Goal: Contribute content: Add original content to the website for others to see

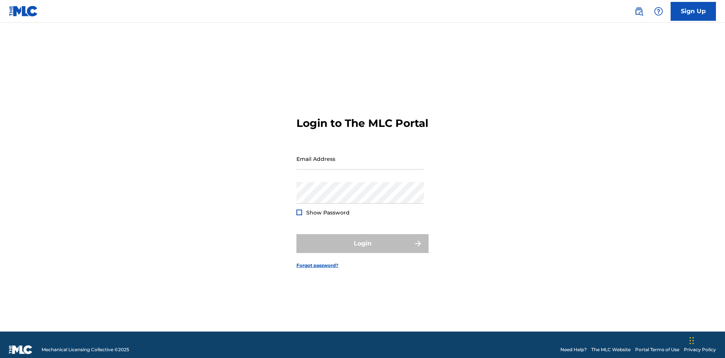
scroll to position [10, 0]
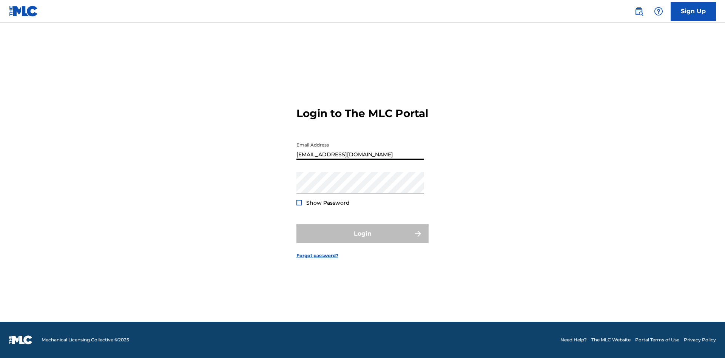
type input "[EMAIL_ADDRESS][DOMAIN_NAME]"
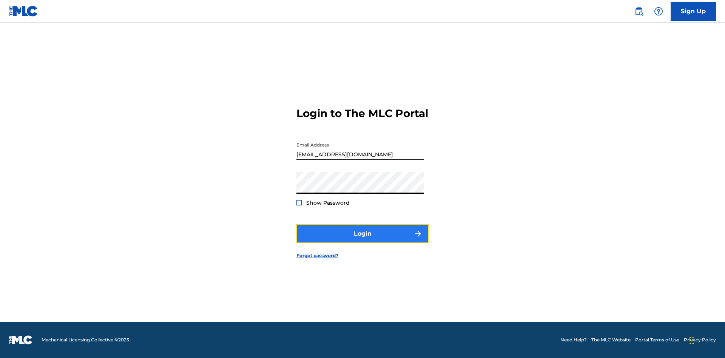
click at [362, 240] on button "Login" at bounding box center [362, 233] width 132 height 19
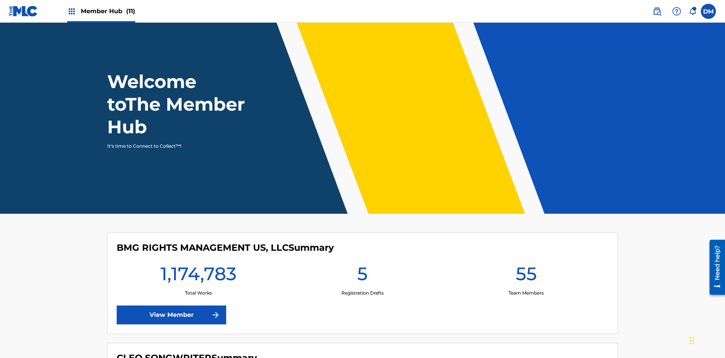
click at [108, 11] on span "Member Hub (11)" at bounding box center [108, 11] width 54 height 9
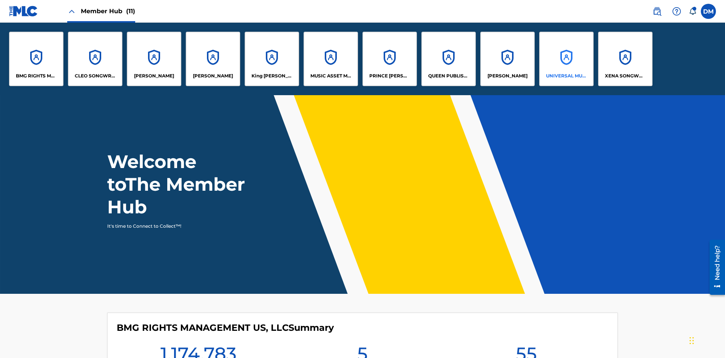
click at [566, 76] on p "UNIVERSAL MUSIC PUB GROUP" at bounding box center [566, 75] width 41 height 7
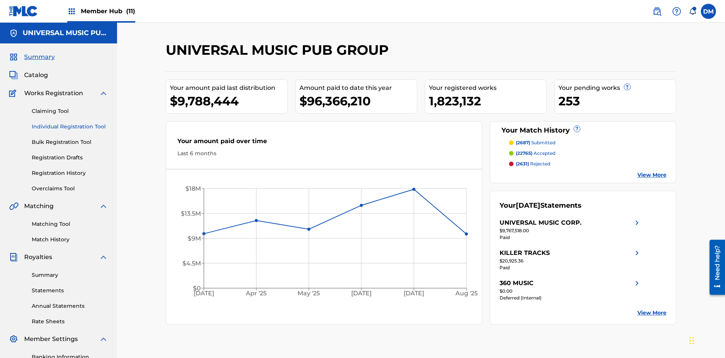
click at [70, 123] on link "Individual Registration Tool" at bounding box center [70, 127] width 76 height 8
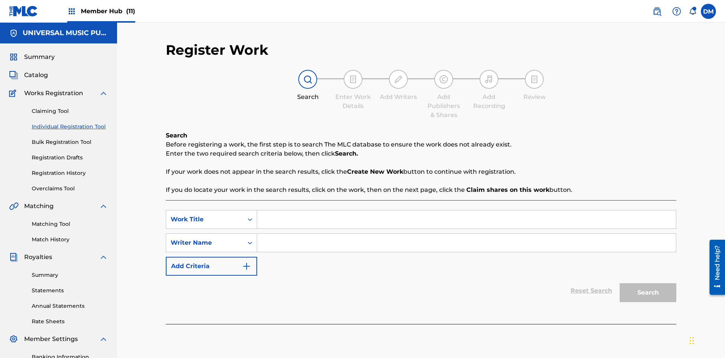
click at [466, 210] on input "Search Form" at bounding box center [466, 219] width 419 height 18
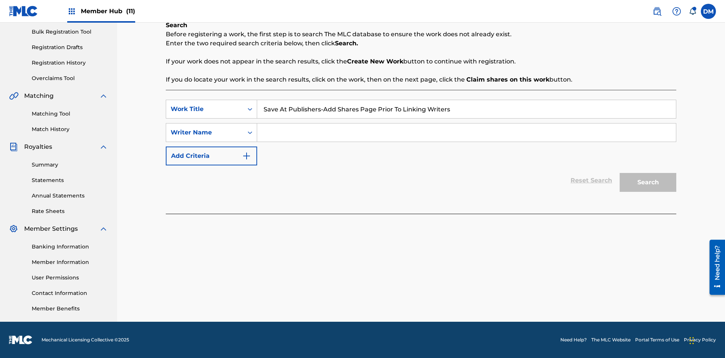
type input "Save At Publishers-Add Shares Page Prior To Linking Writers"
click at [466, 133] on input "Search Form" at bounding box center [466, 132] width 419 height 18
type input "QWERTYUIOP"
click at [648, 182] on button "Search" at bounding box center [648, 182] width 57 height 19
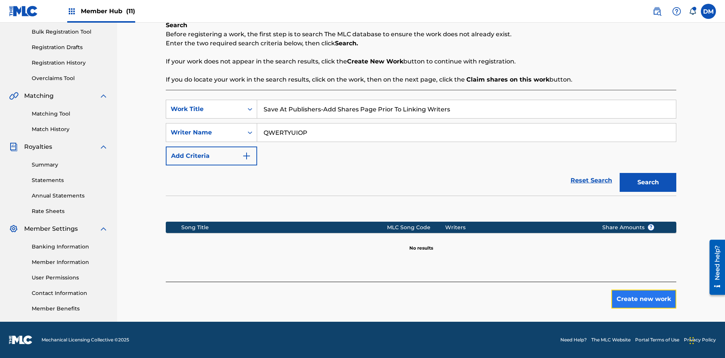
click at [644, 299] on button "Create new work" at bounding box center [643, 299] width 65 height 19
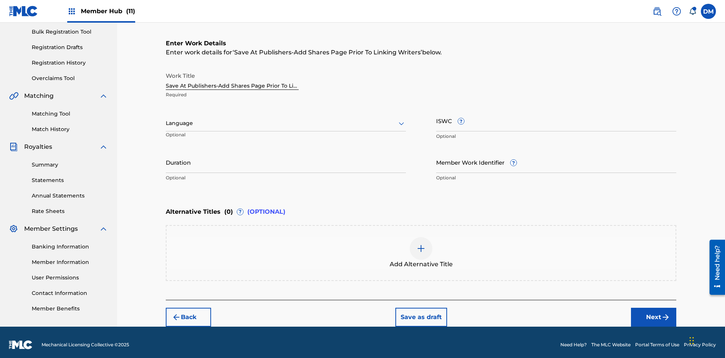
scroll to position [115, 0]
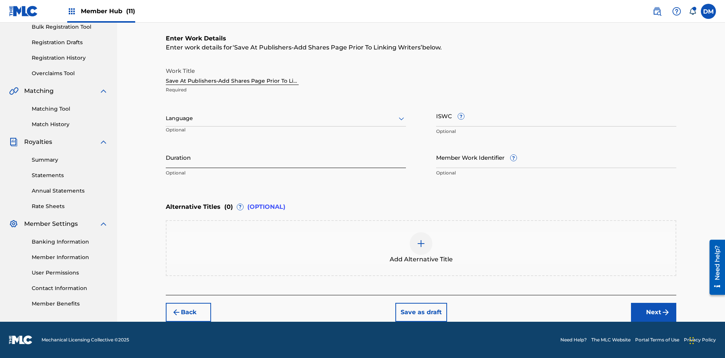
click at [286, 157] on input "Duration" at bounding box center [286, 157] width 240 height 22
click at [286, 157] on input "0" at bounding box center [286, 157] width 240 height 22
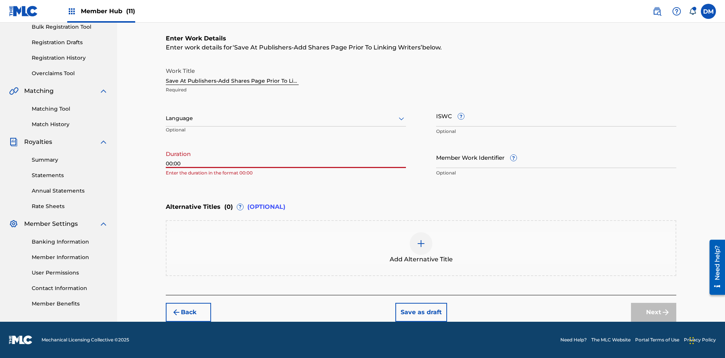
type input "00:00"
click at [401, 119] on icon at bounding box center [401, 118] width 9 height 9
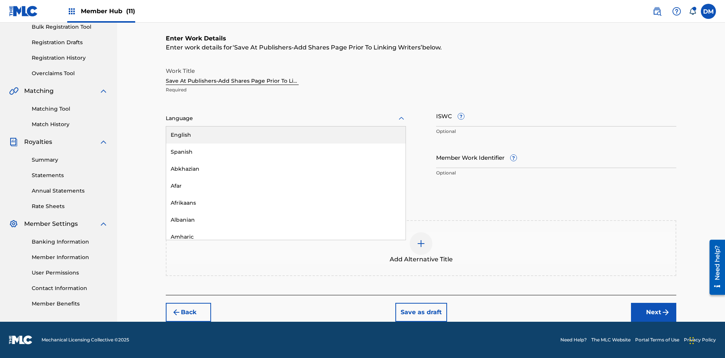
click at [286, 186] on div "Afar" at bounding box center [285, 185] width 239 height 17
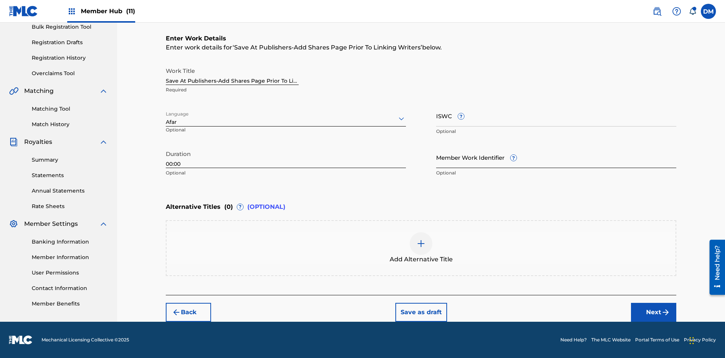
click at [556, 157] on input "Member Work Identifier ?" at bounding box center [556, 157] width 240 height 22
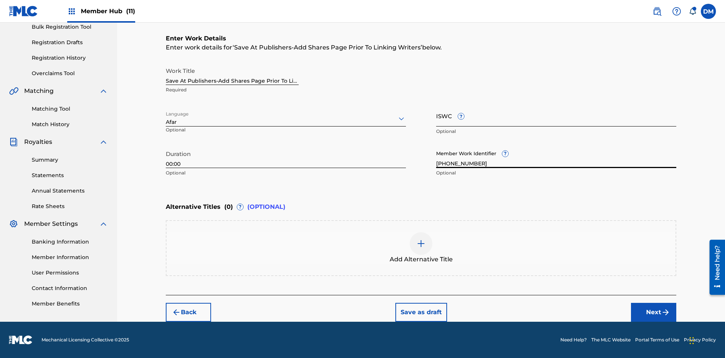
type input "[PHONE_NUMBER]"
click at [556, 116] on input "ISWC ?" at bounding box center [556, 116] width 240 height 22
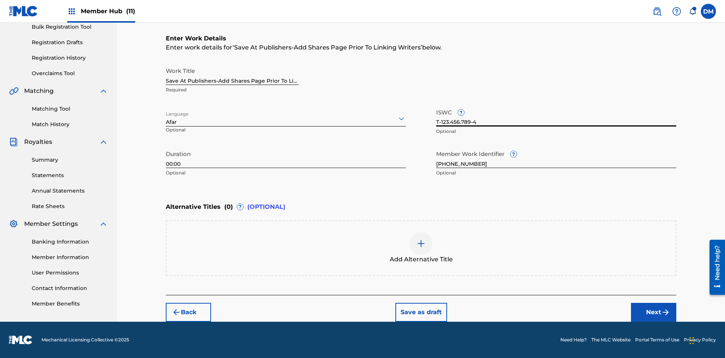
type input "T-123.456.789-4"
click at [421, 248] on img at bounding box center [420, 243] width 9 height 9
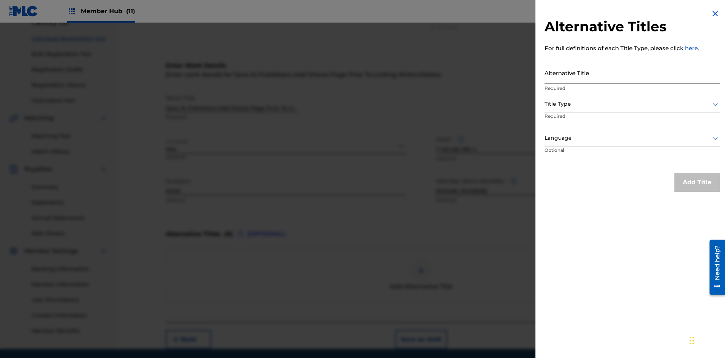
click at [632, 72] on input "Alternative Title" at bounding box center [631, 73] width 175 height 22
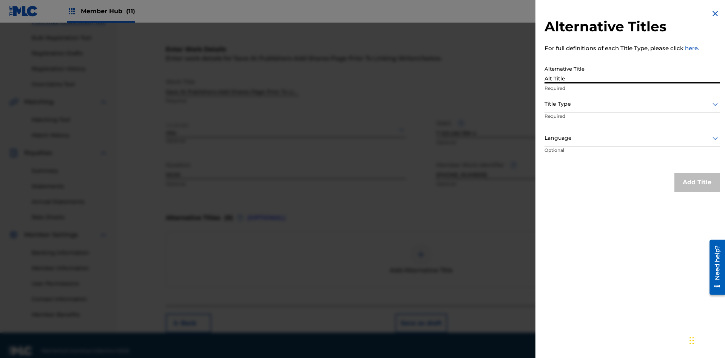
type input "Alt Title"
click at [632, 104] on div at bounding box center [631, 103] width 175 height 9
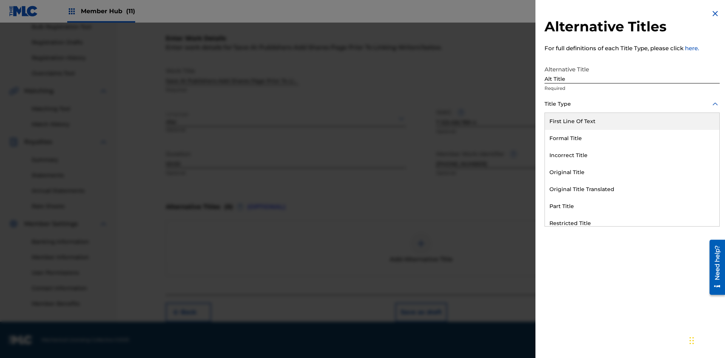
click at [632, 172] on div "Original Title" at bounding box center [632, 172] width 174 height 17
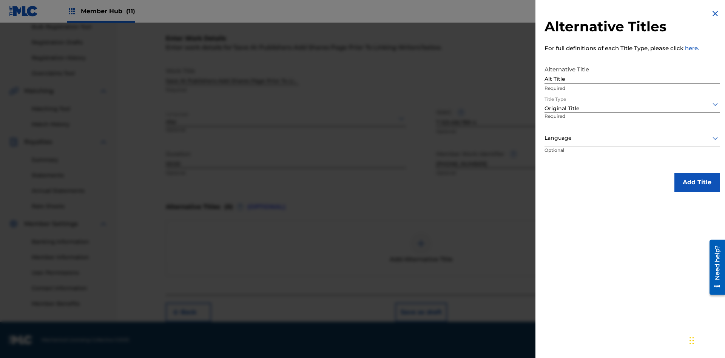
click at [632, 138] on div at bounding box center [631, 137] width 175 height 9
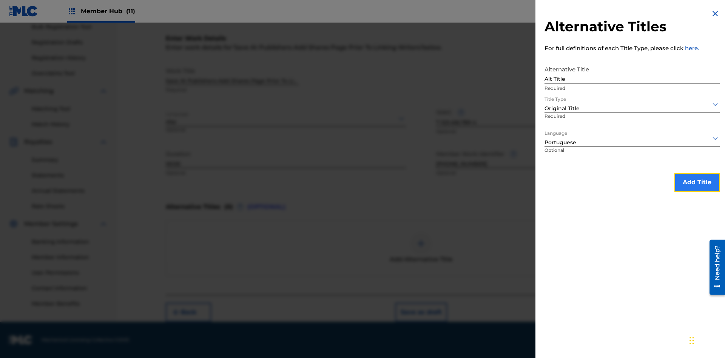
click at [697, 182] on button "Add Title" at bounding box center [696, 182] width 45 height 19
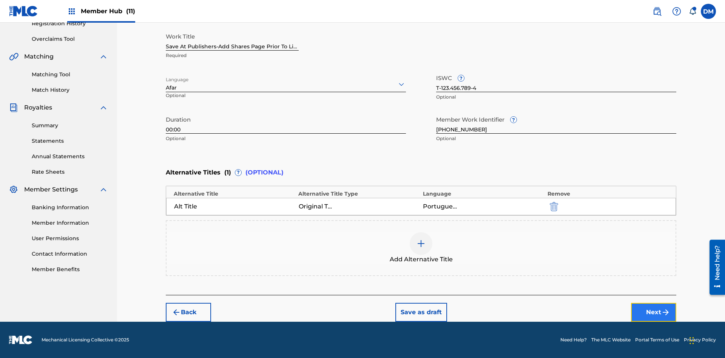
click at [654, 312] on button "Next" at bounding box center [653, 312] width 45 height 19
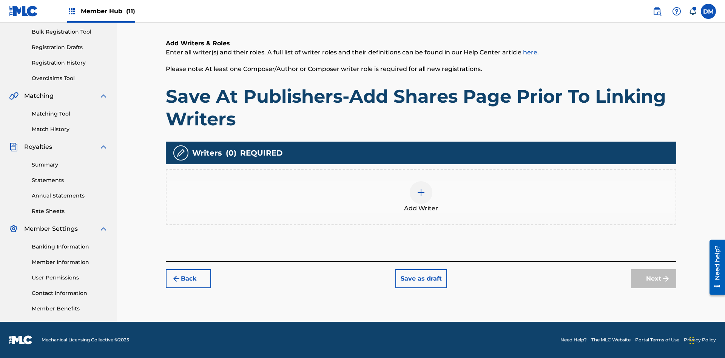
click at [421, 197] on img at bounding box center [420, 192] width 9 height 9
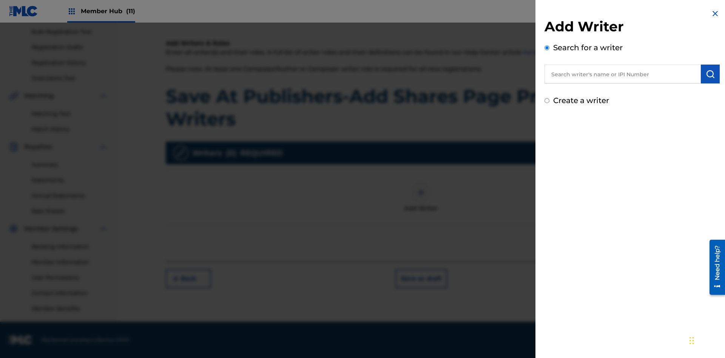
click at [623, 74] on input "text" at bounding box center [622, 74] width 156 height 19
type input "[PERSON_NAME]"
click at [710, 74] on img "submit" at bounding box center [710, 73] width 9 height 9
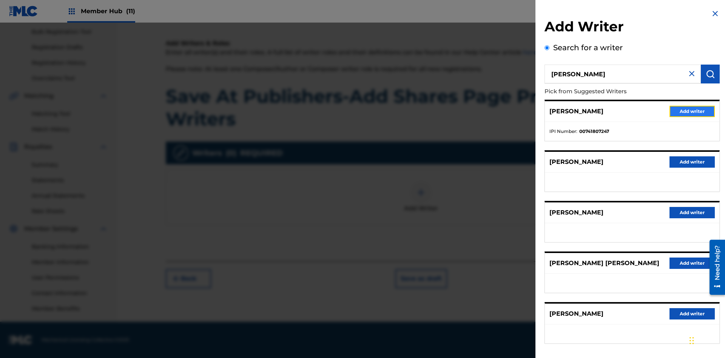
click at [692, 111] on button "Add writer" at bounding box center [691, 111] width 45 height 11
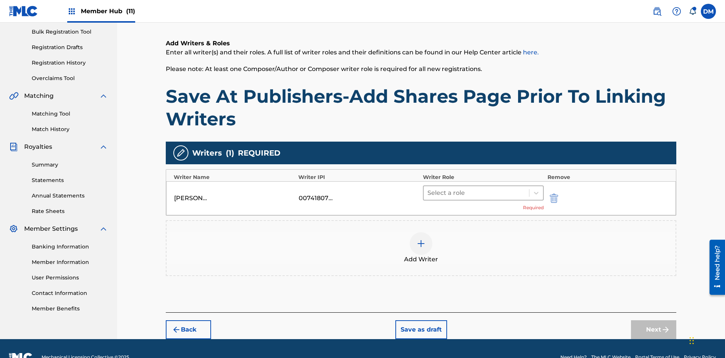
click at [428, 188] on input "text" at bounding box center [428, 192] width 2 height 9
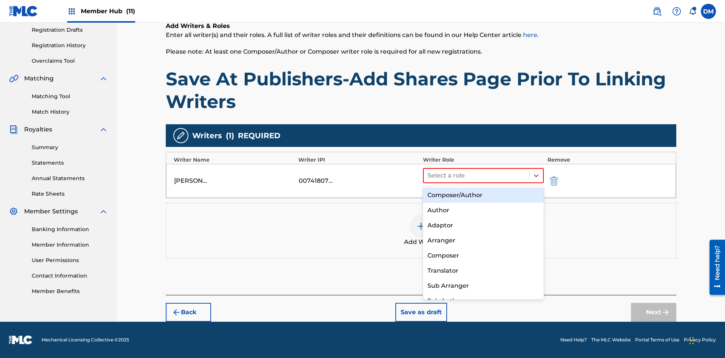
click at [483, 255] on div "Composer" at bounding box center [483, 255] width 121 height 15
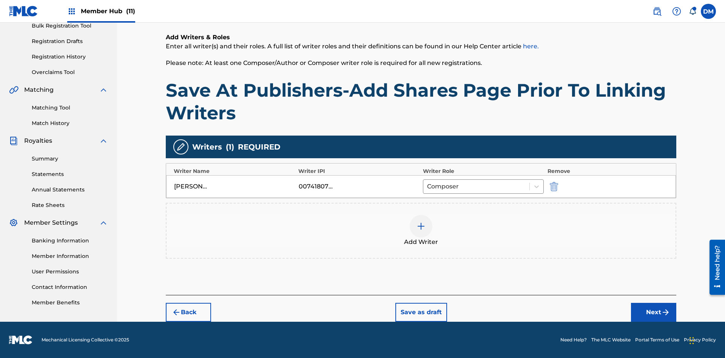
scroll to position [116, 0]
click at [654, 312] on button "Next" at bounding box center [653, 312] width 45 height 19
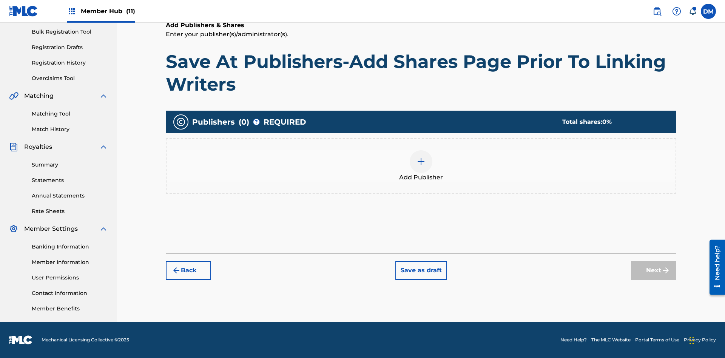
click at [421, 161] on img at bounding box center [420, 161] width 9 height 9
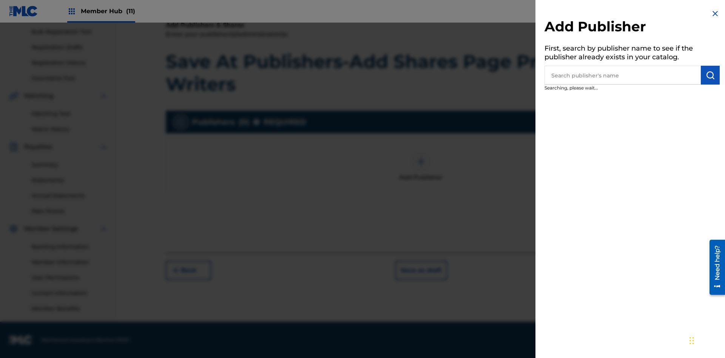
click at [623, 75] on input "text" at bounding box center [622, 75] width 156 height 19
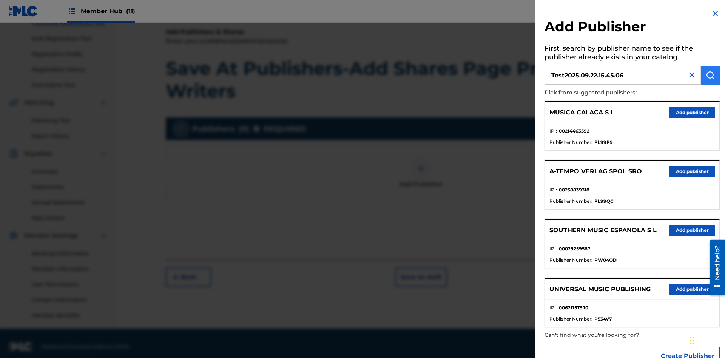
type input "Test2025.09.22.15.45.06"
click at [710, 75] on img "submit" at bounding box center [710, 75] width 9 height 9
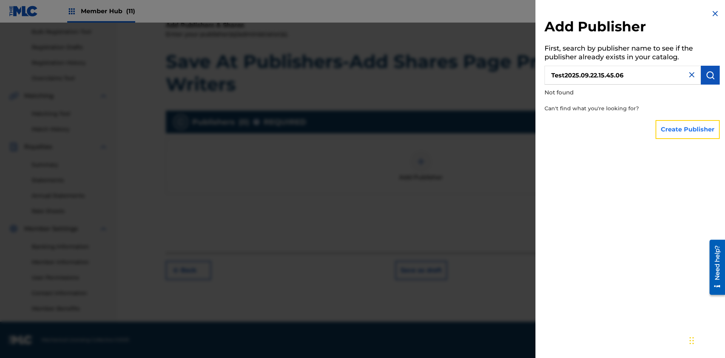
click at [688, 129] on button "Create Publisher" at bounding box center [687, 129] width 64 height 19
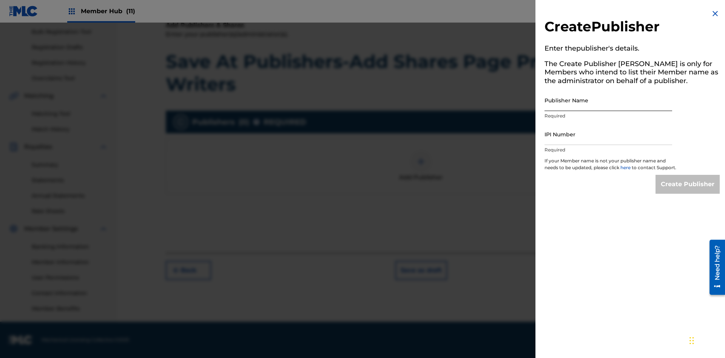
click at [608, 100] on input "Publisher Name" at bounding box center [608, 100] width 128 height 22
type input "Test2025.09.22.15.45.09"
click at [608, 134] on input "IPI Number" at bounding box center [608, 134] width 128 height 22
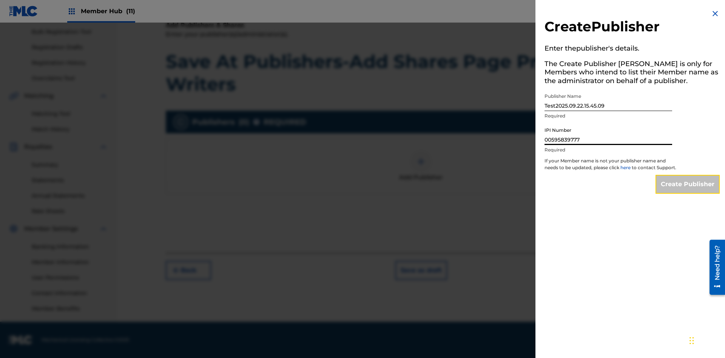
click at [688, 191] on input "Create Publisher" at bounding box center [687, 184] width 64 height 19
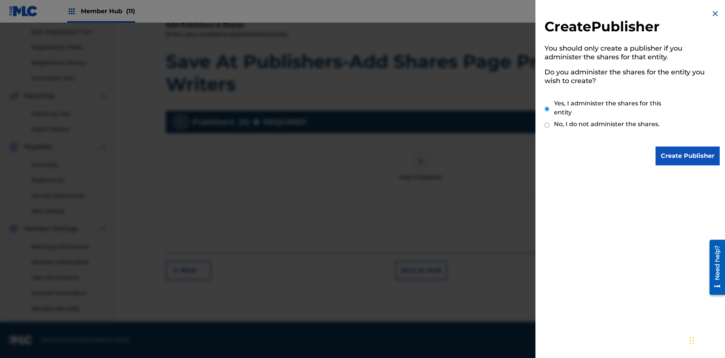
click at [547, 109] on input "Yes, I administer the shares for this entity" at bounding box center [546, 109] width 5 height 16
click at [688, 156] on input "Create Publisher" at bounding box center [687, 155] width 64 height 19
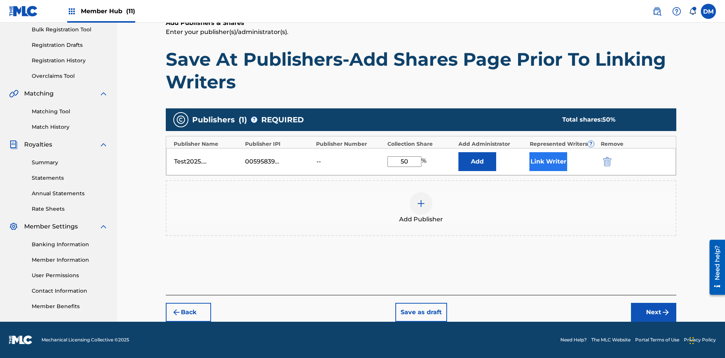
type input "50"
click at [548, 161] on button "Link Writer" at bounding box center [548, 161] width 38 height 19
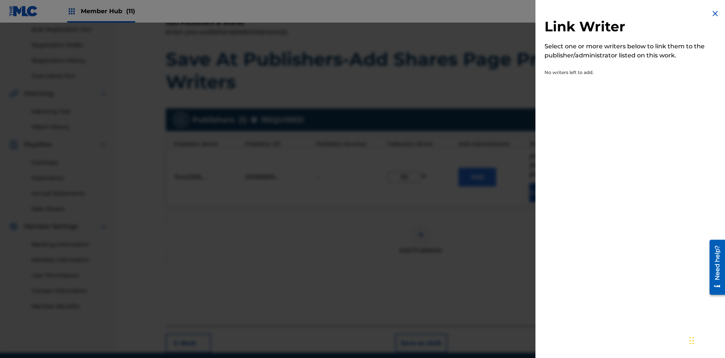
click at [715, 14] on img at bounding box center [715, 13] width 9 height 9
click at [477, 168] on button "Add" at bounding box center [477, 177] width 38 height 19
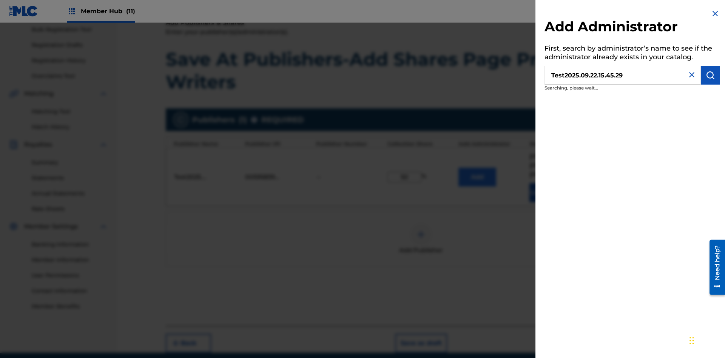
scroll to position [134, 0]
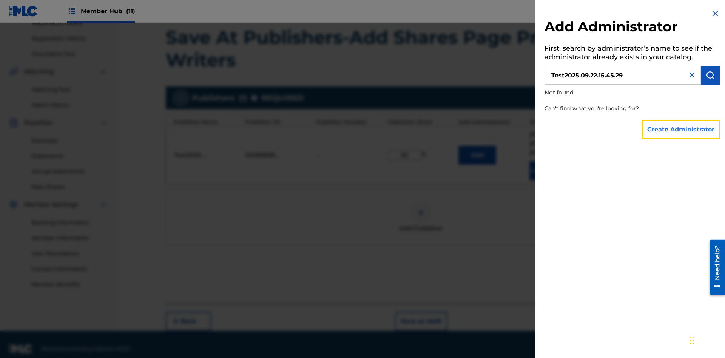
click at [681, 129] on button "Create Administrator" at bounding box center [681, 129] width 78 height 19
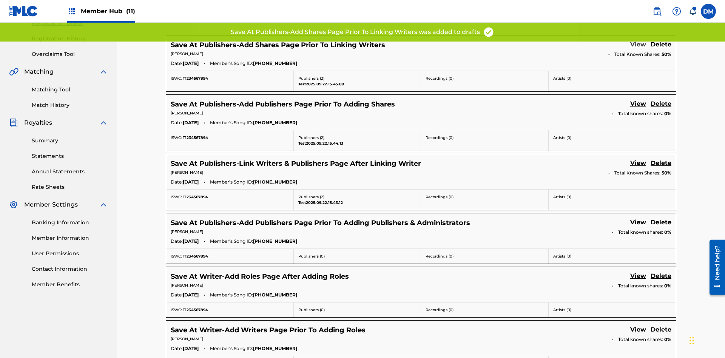
click at [638, 50] on link "View" at bounding box center [638, 45] width 16 height 10
